Goal: Find specific page/section: Find specific page/section

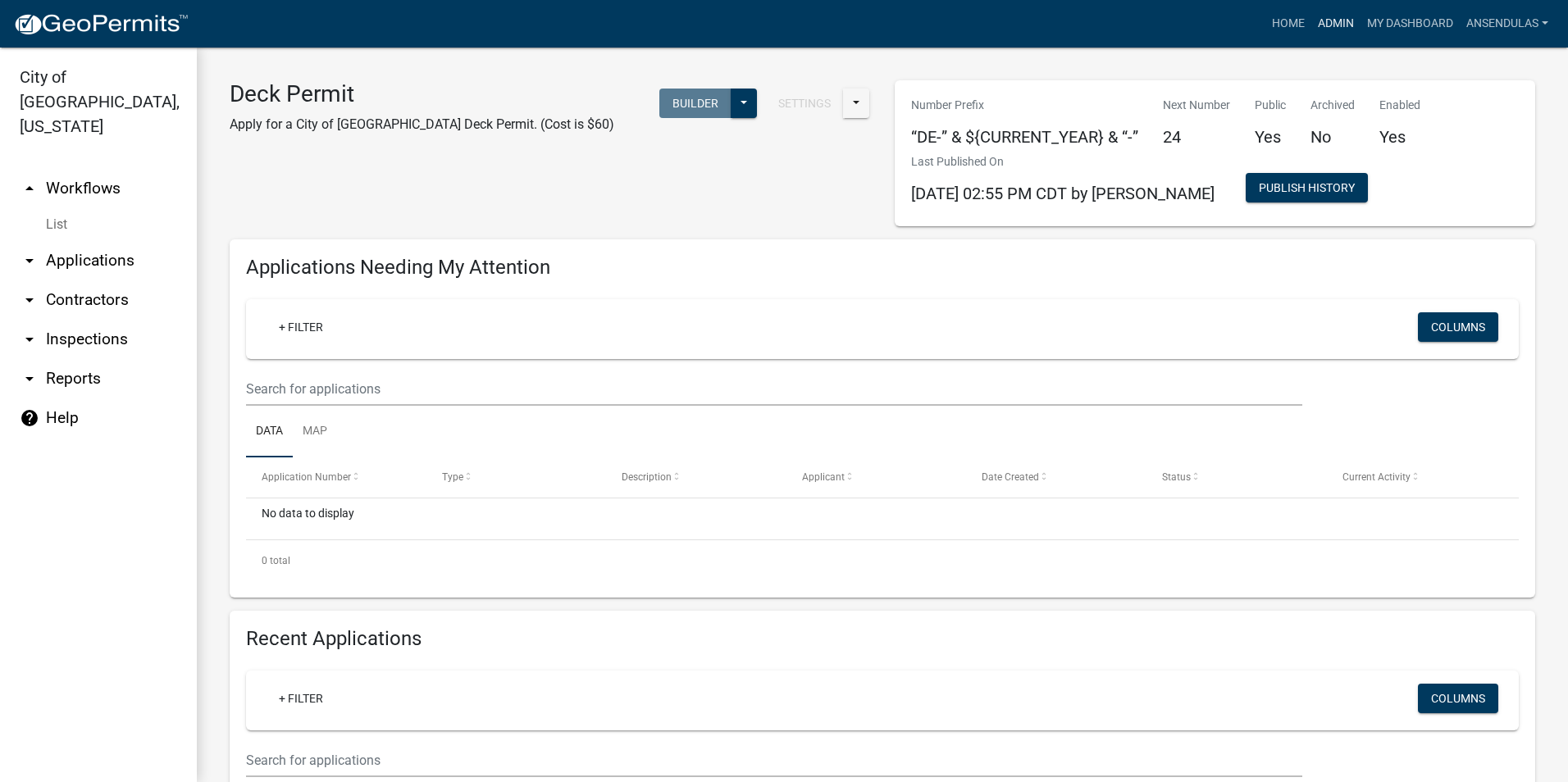
click at [1325, 23] on link "Admin" at bounding box center [1336, 23] width 49 height 31
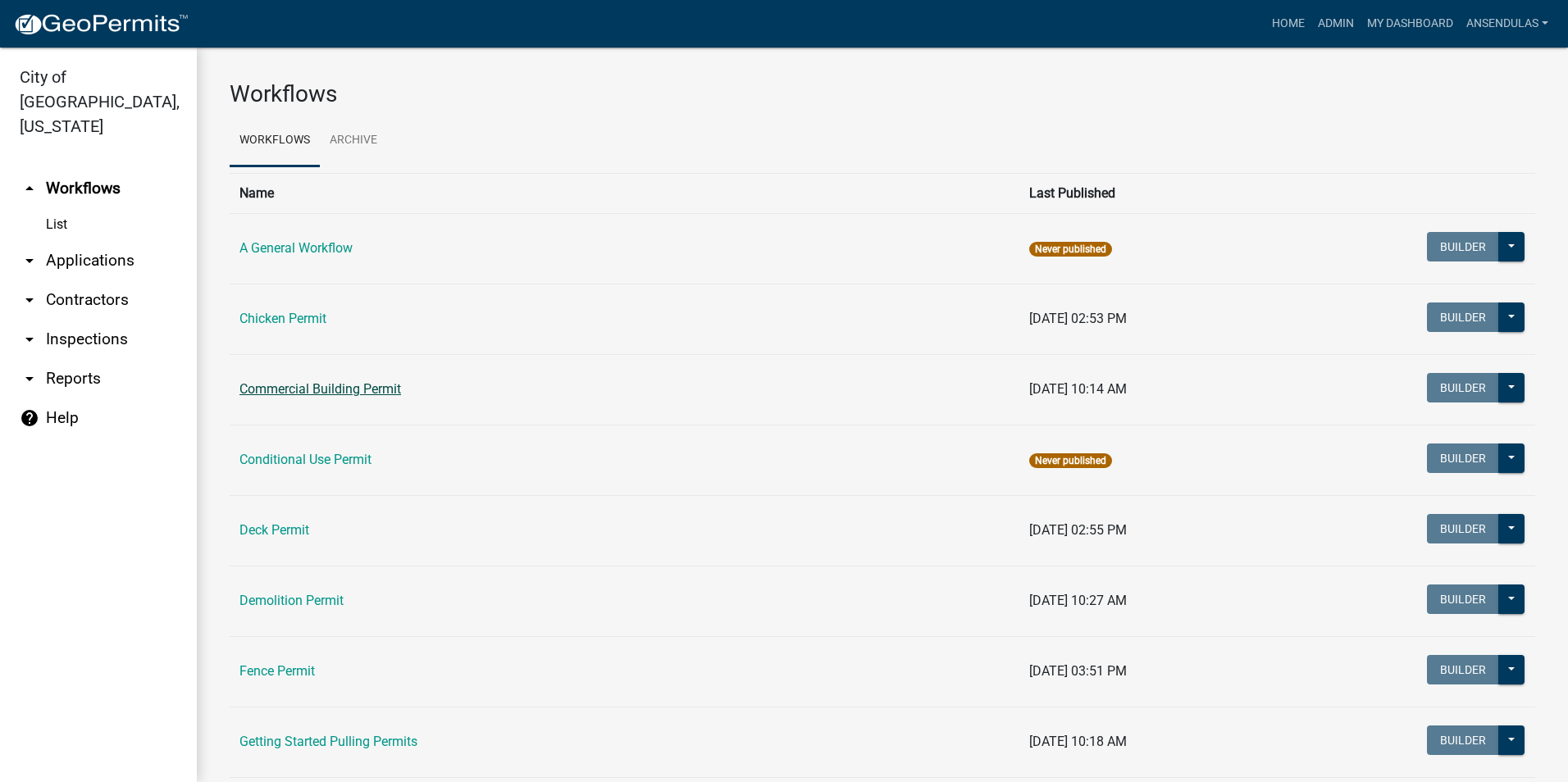
click at [319, 392] on link "Commercial Building Permit" at bounding box center [319, 389] width 161 height 16
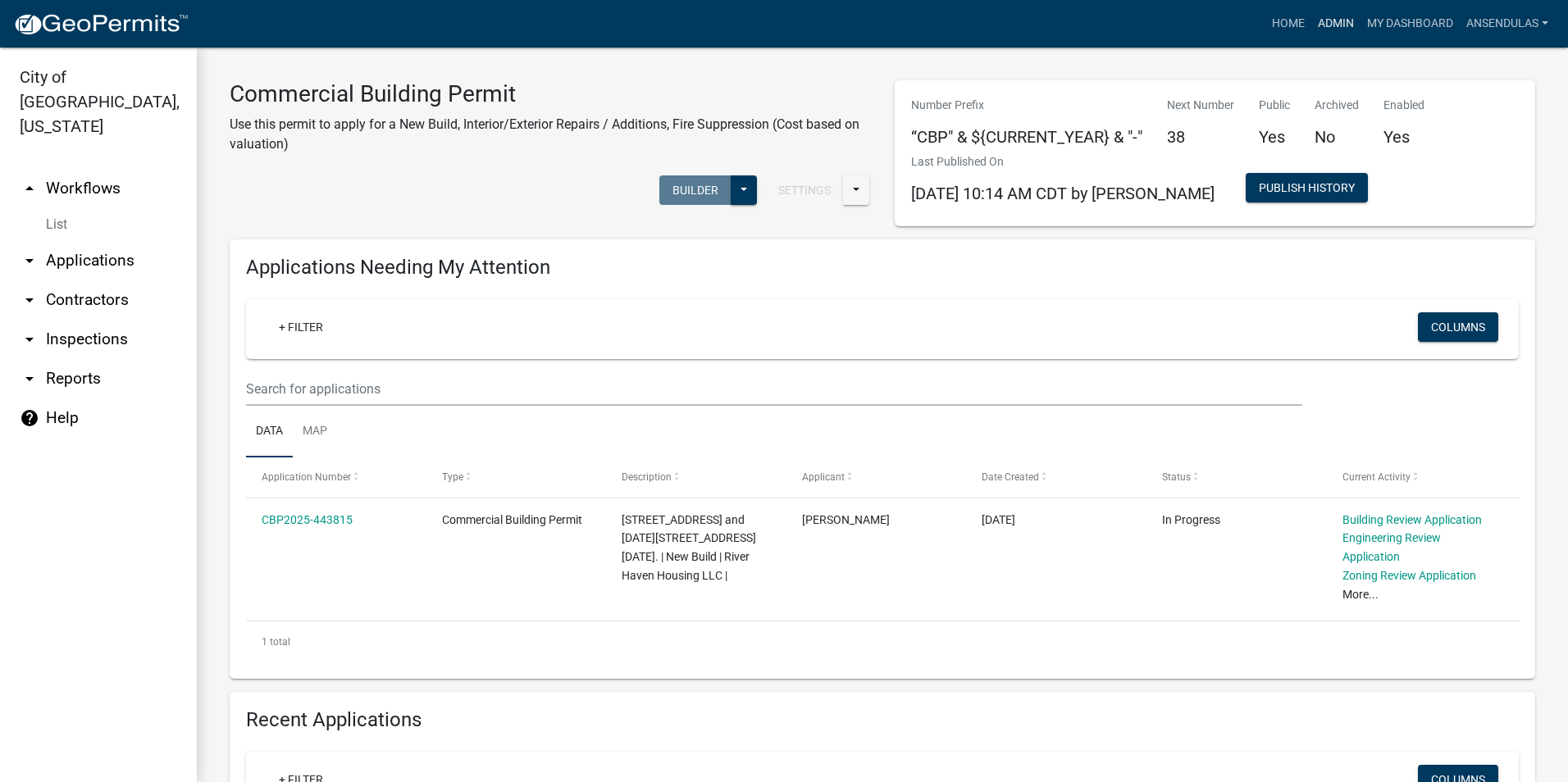
click at [1332, 26] on link "Admin" at bounding box center [1336, 23] width 49 height 31
